Goal: Check status: Check status

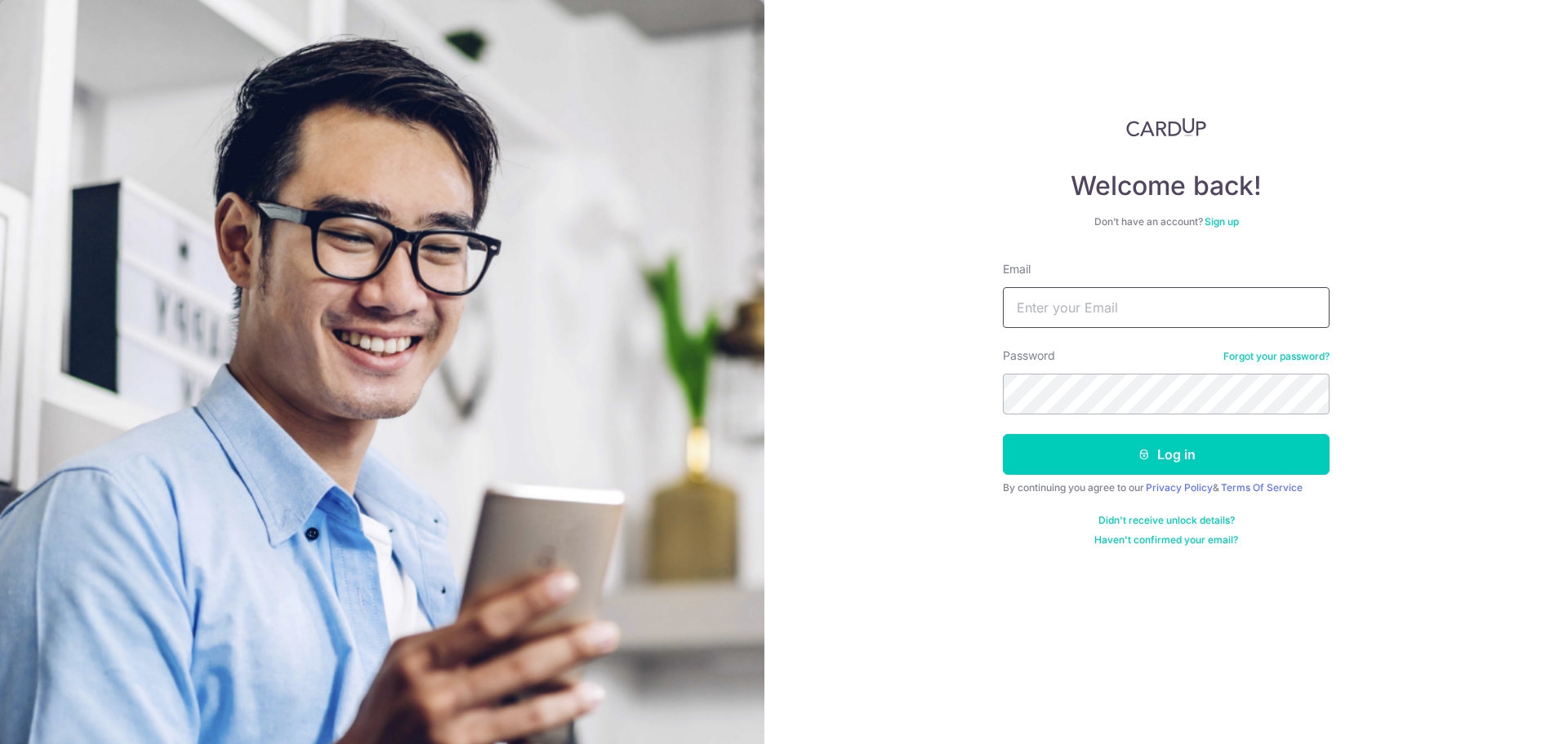
type input "[EMAIL_ADDRESS][DOMAIN_NAME]"
click at [1220, 448] on button "Log in" at bounding box center [1165, 455] width 327 height 40
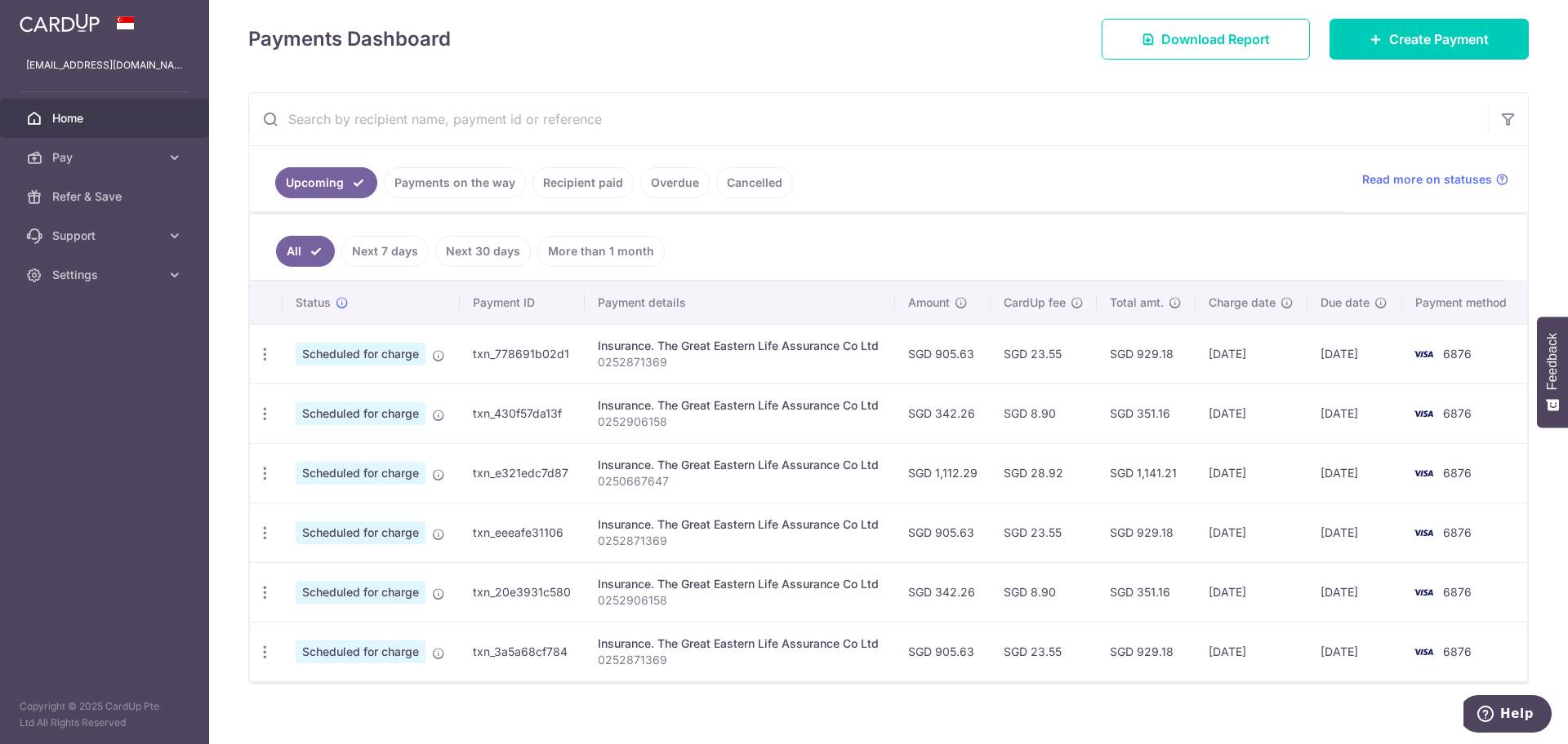
scroll to position [240, 0]
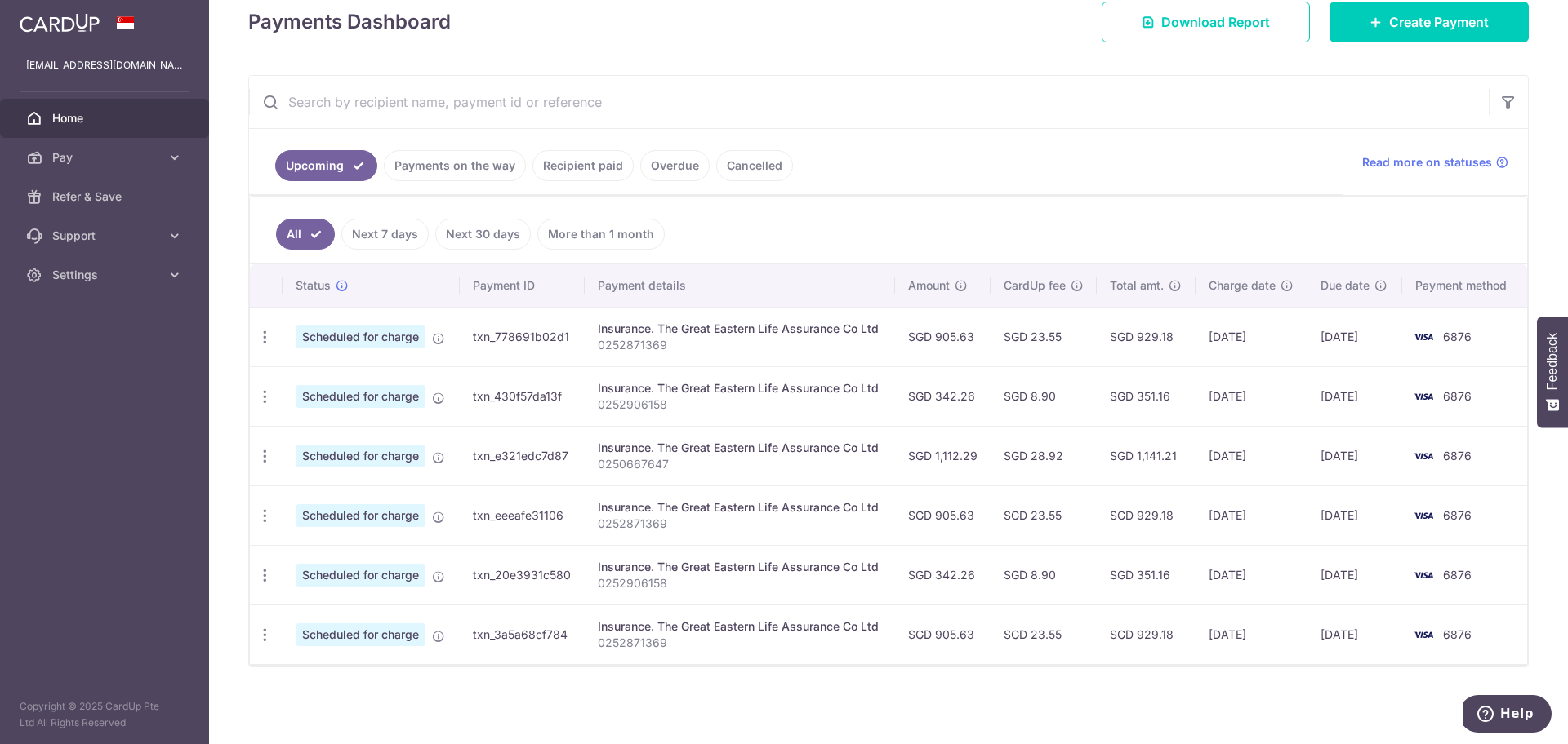
click at [577, 173] on link "Recipient paid" at bounding box center [583, 165] width 101 height 31
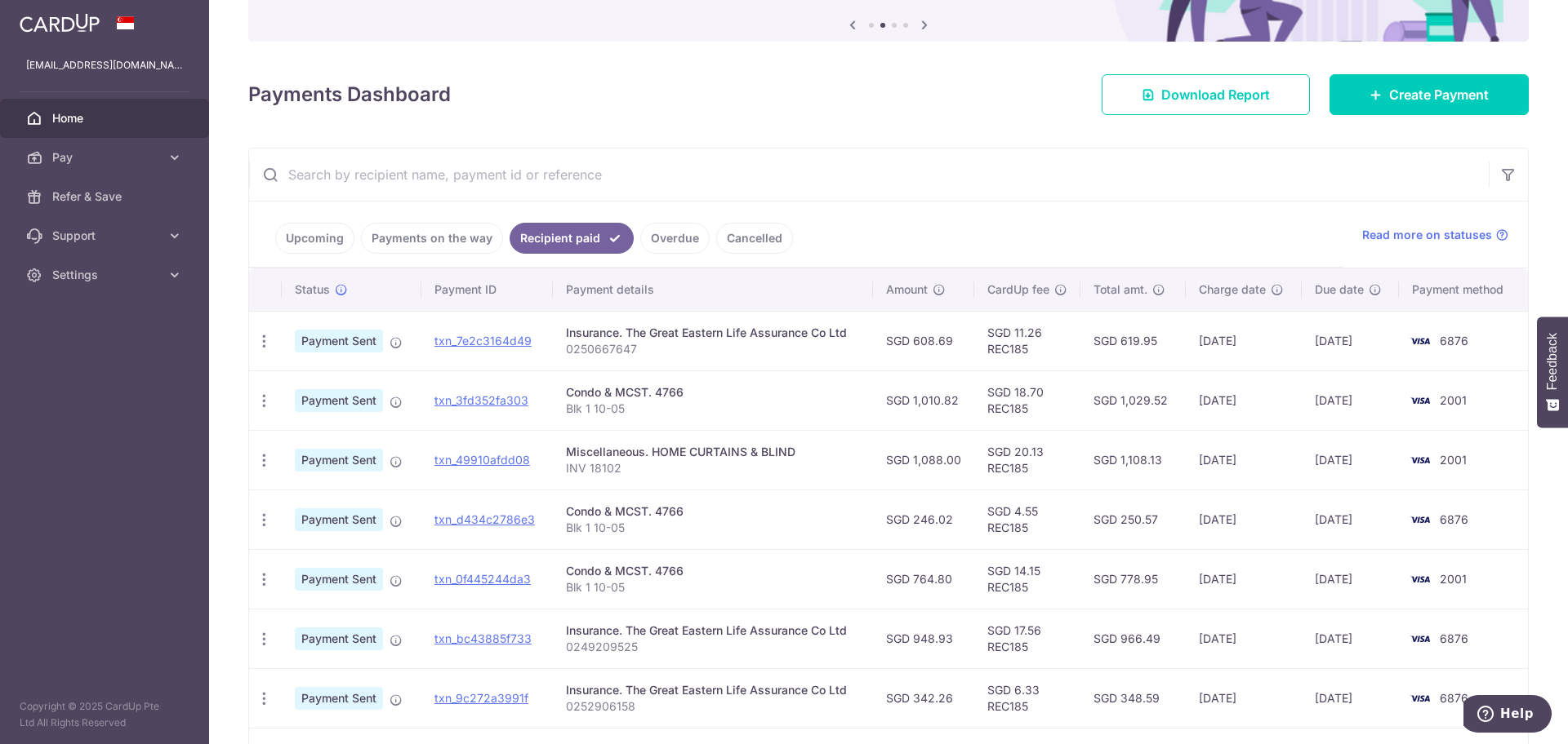
scroll to position [204, 0]
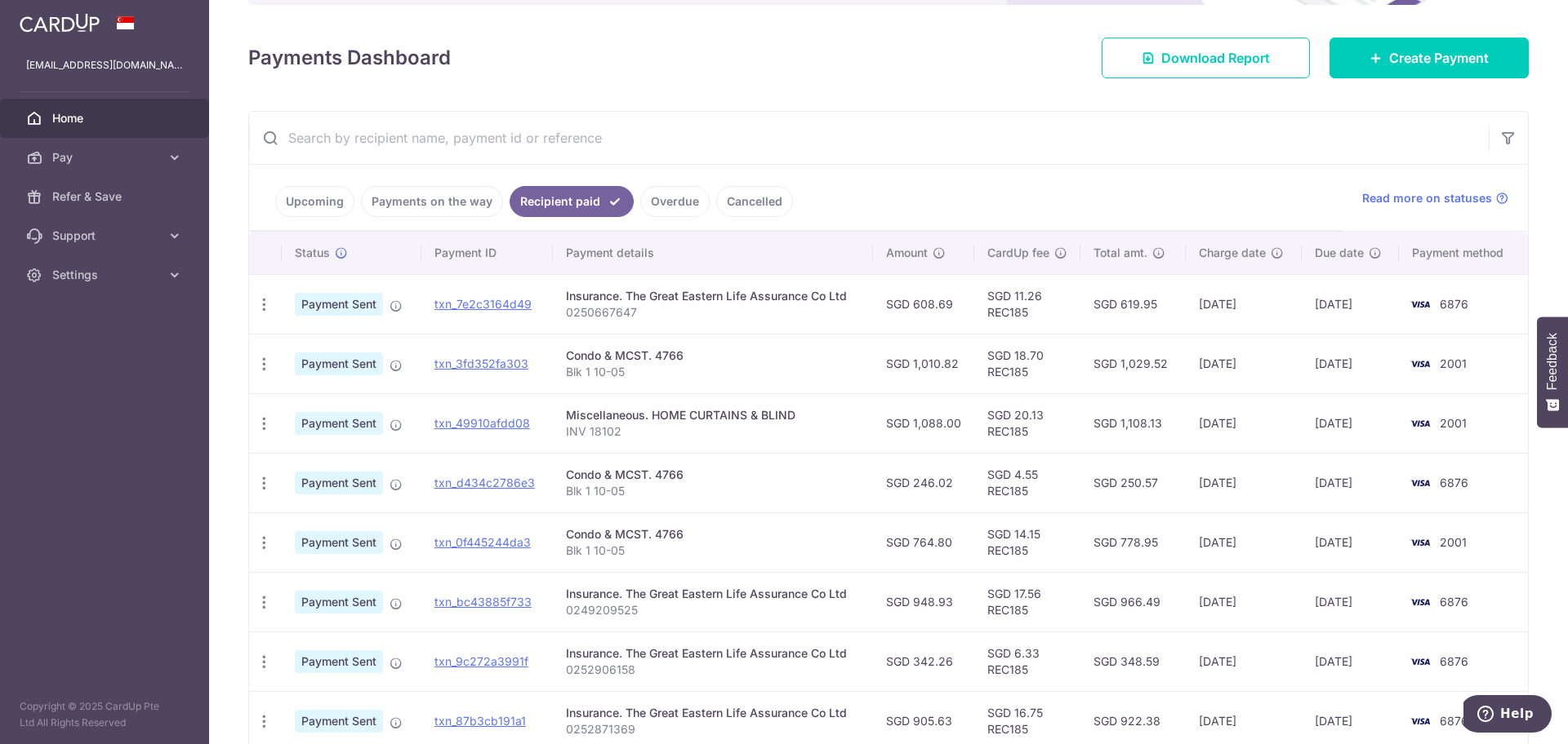
click at [342, 194] on link "Upcoming" at bounding box center [315, 202] width 79 height 31
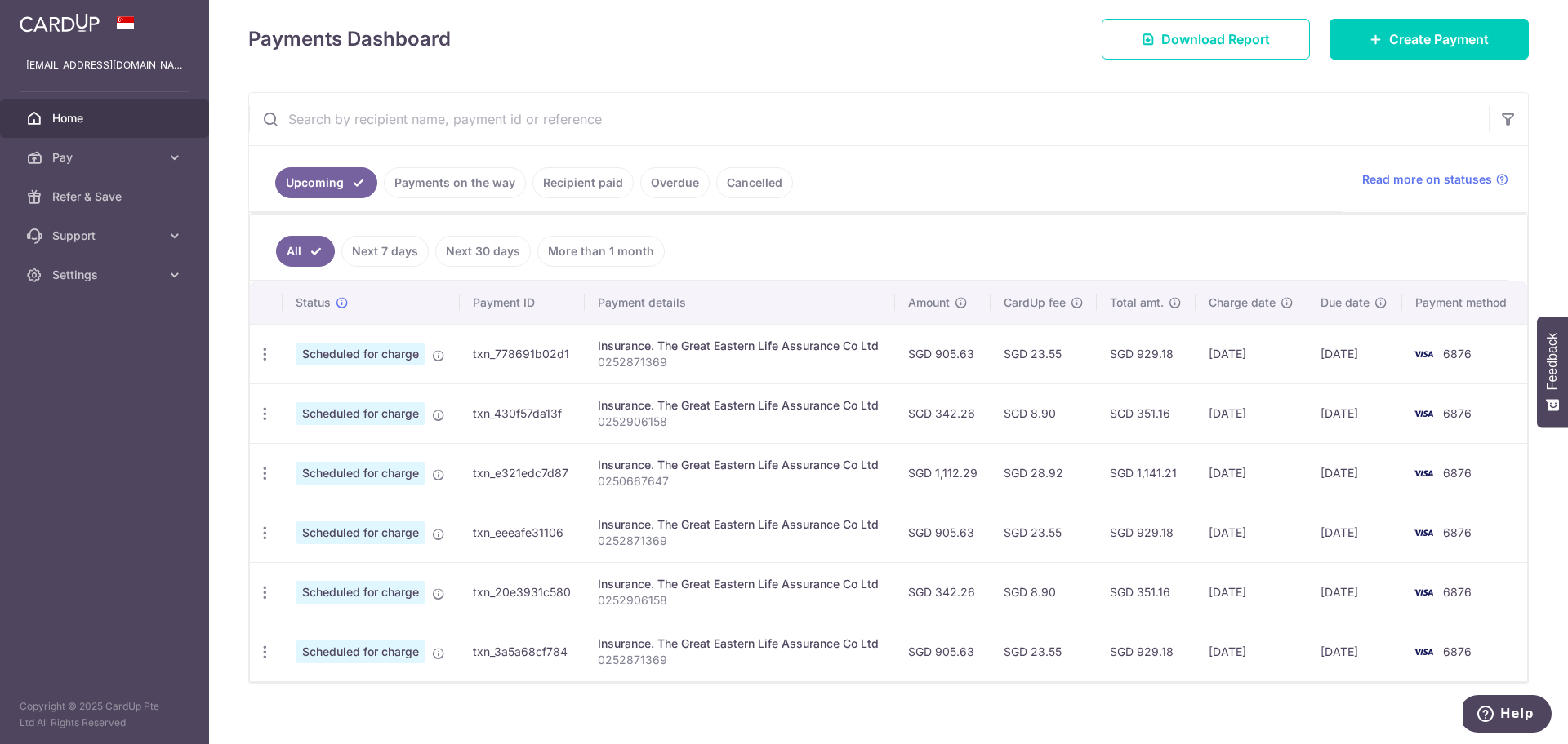
scroll to position [240, 0]
